Goal: Find specific page/section: Find specific page/section

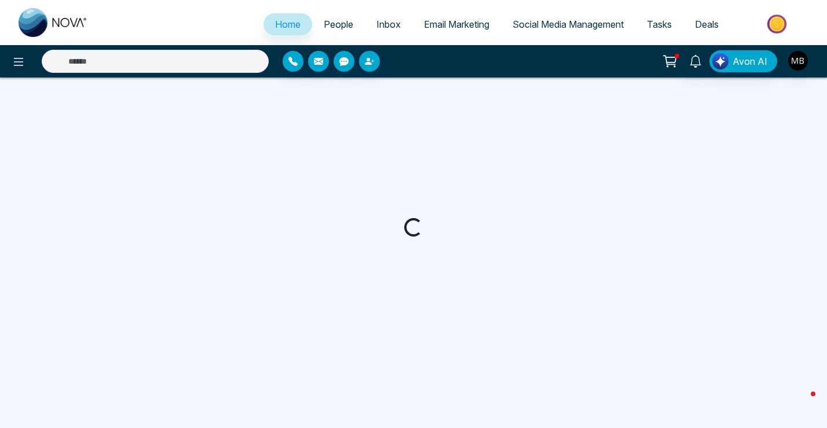
click at [203, 66] on input "text" at bounding box center [155, 61] width 227 height 23
select select "*"
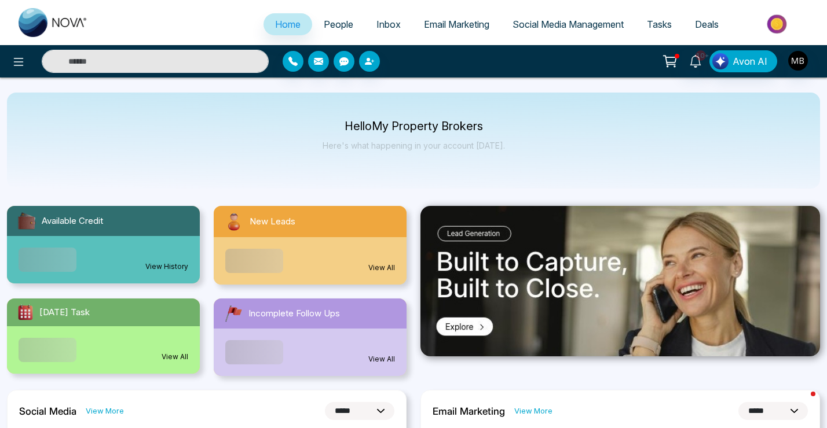
click at [203, 57] on input "text" at bounding box center [155, 61] width 227 height 23
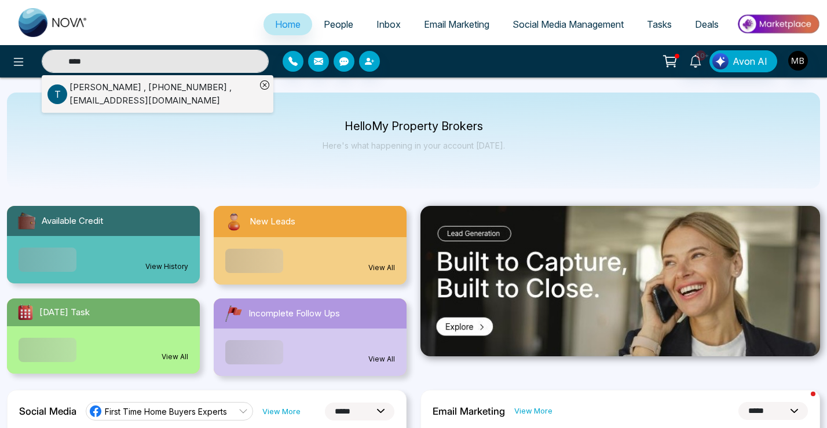
type input "****"
click at [193, 89] on div "Tino Bertone , +16472800713 , tbertone@wwe.ca" at bounding box center [162, 94] width 186 height 26
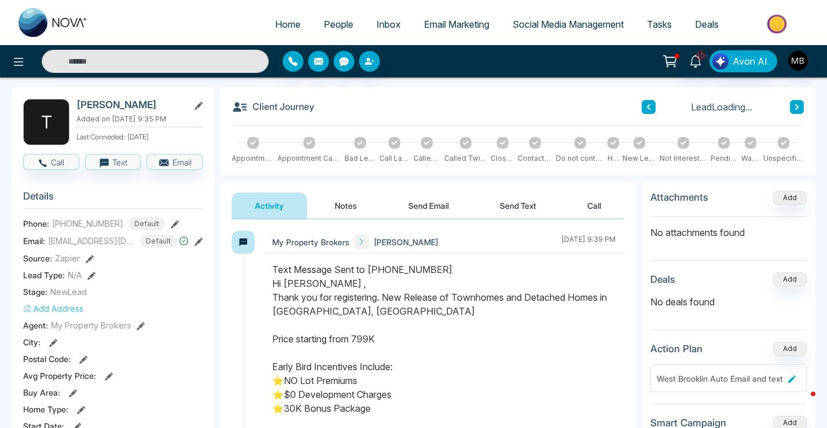
scroll to position [90, 0]
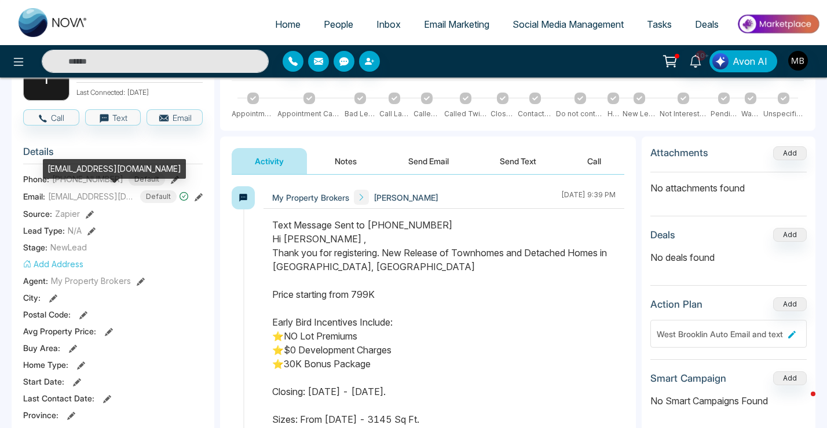
click at [112, 197] on span "tbertone@wwe.ca" at bounding box center [91, 196] width 87 height 12
copy span "tbertone@wwe.ca"
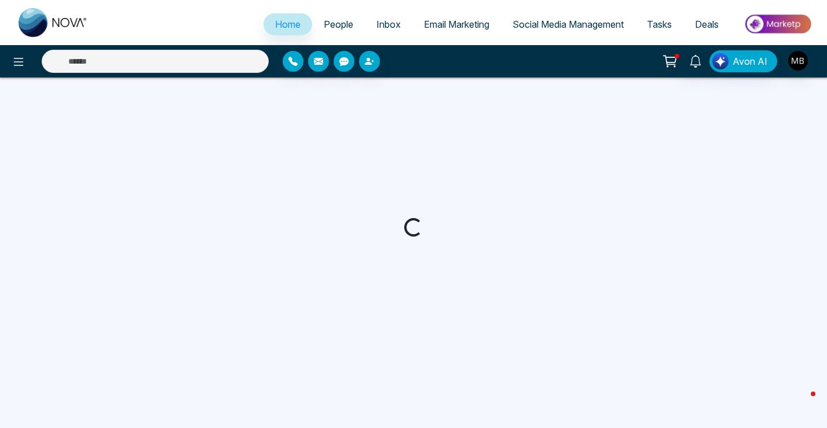
select select "*"
